Goal: Task Accomplishment & Management: Manage account settings

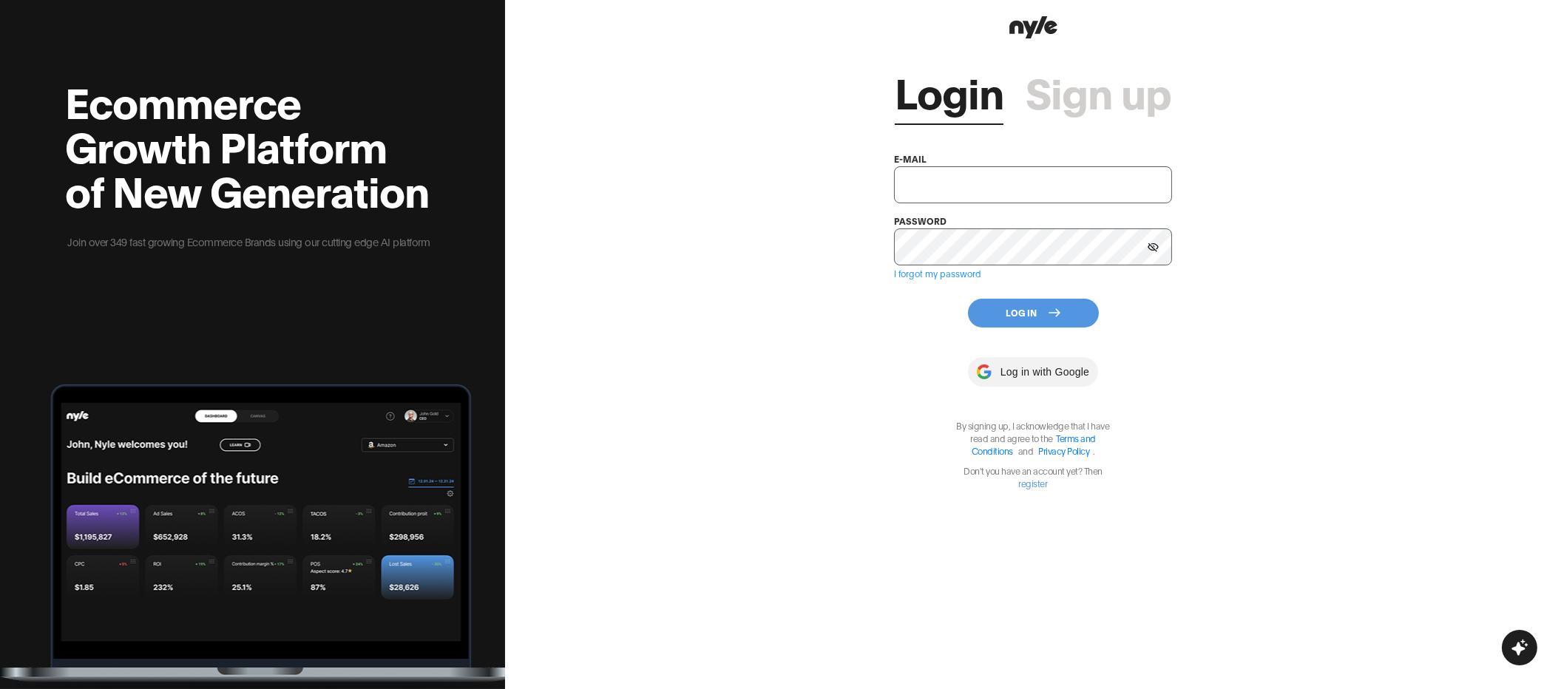
type input "[EMAIL_ADDRESS][PERSON_NAME]"
click at [1006, 313] on button "Log In" at bounding box center [1033, 313] width 131 height 29
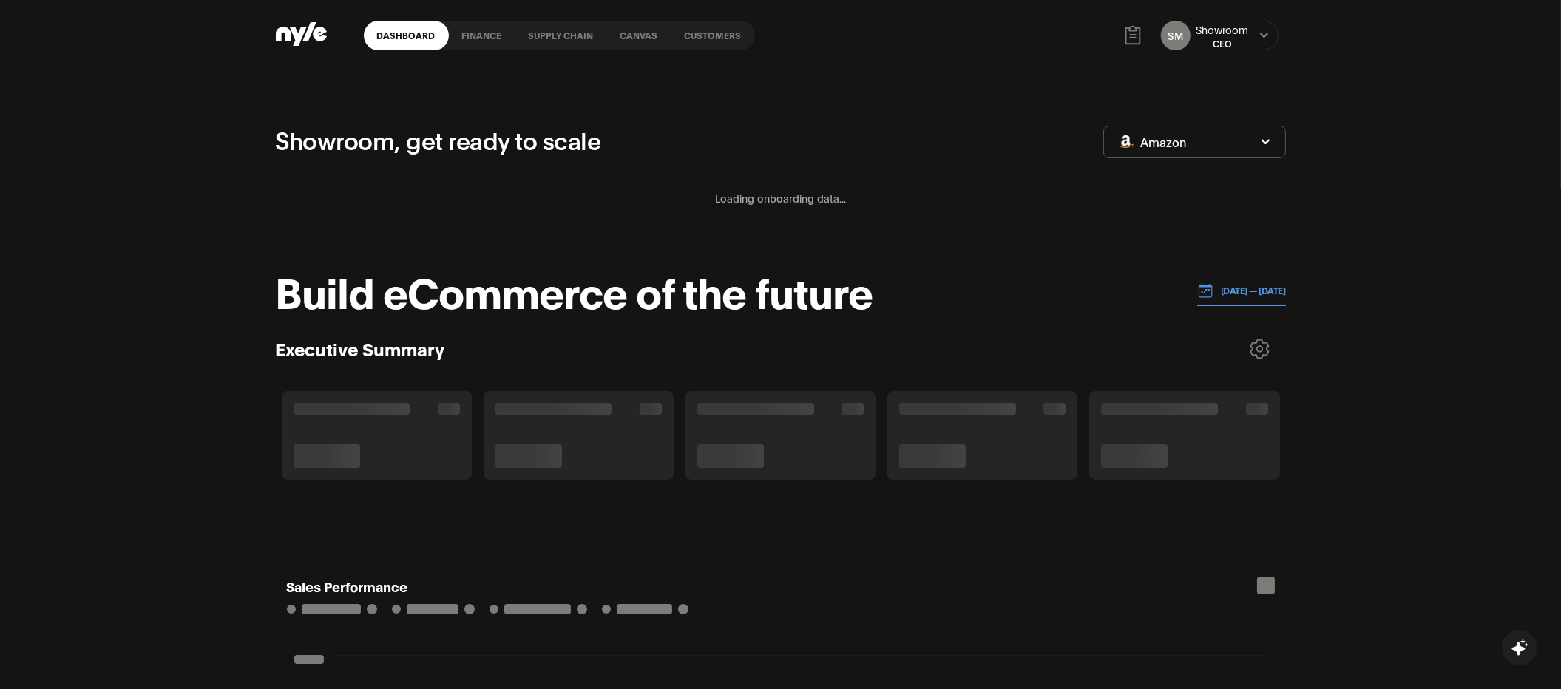
click at [642, 27] on link "Canvas" at bounding box center [639, 36] width 64 height 30
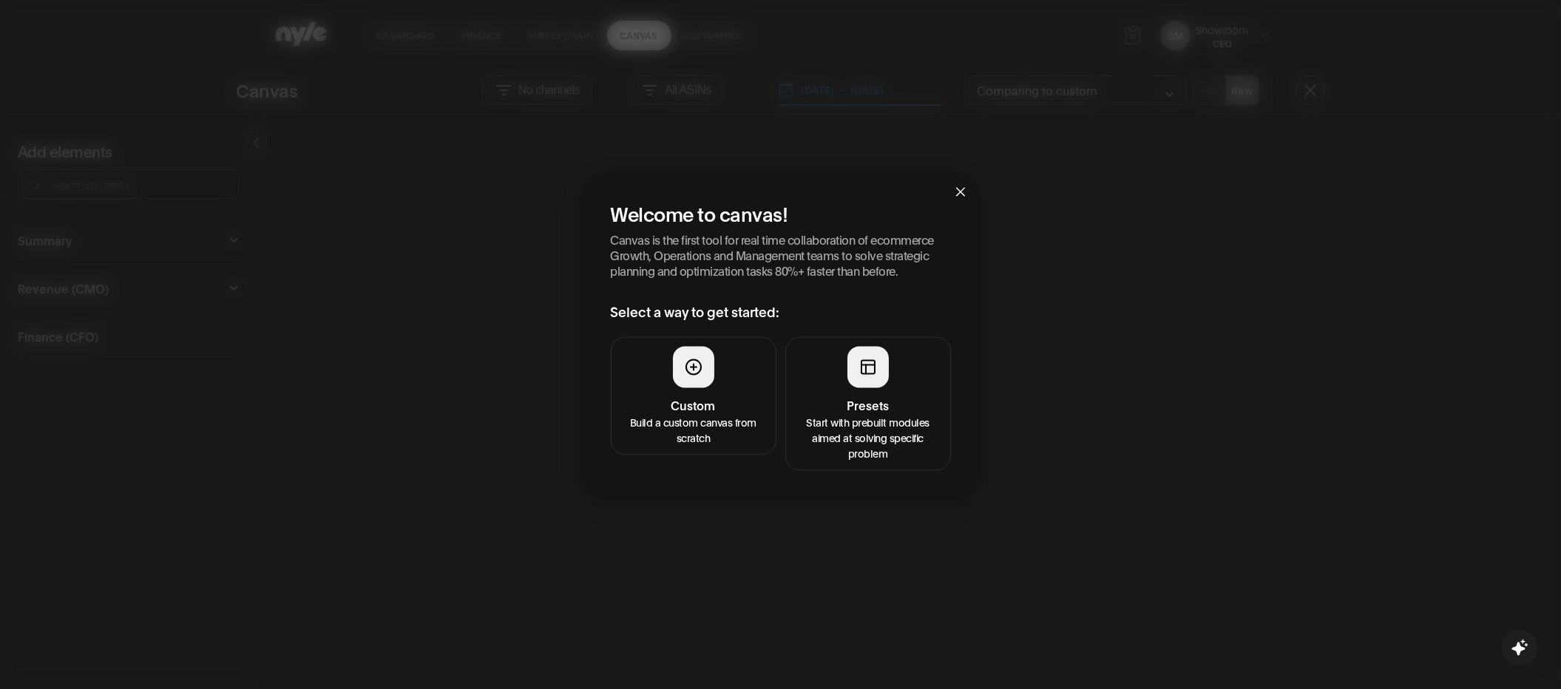
click at [850, 359] on div at bounding box center [867, 367] width 41 height 41
click at [961, 183] on span "Close" at bounding box center [961, 192] width 40 height 40
